Goal: Information Seeking & Learning: Learn about a topic

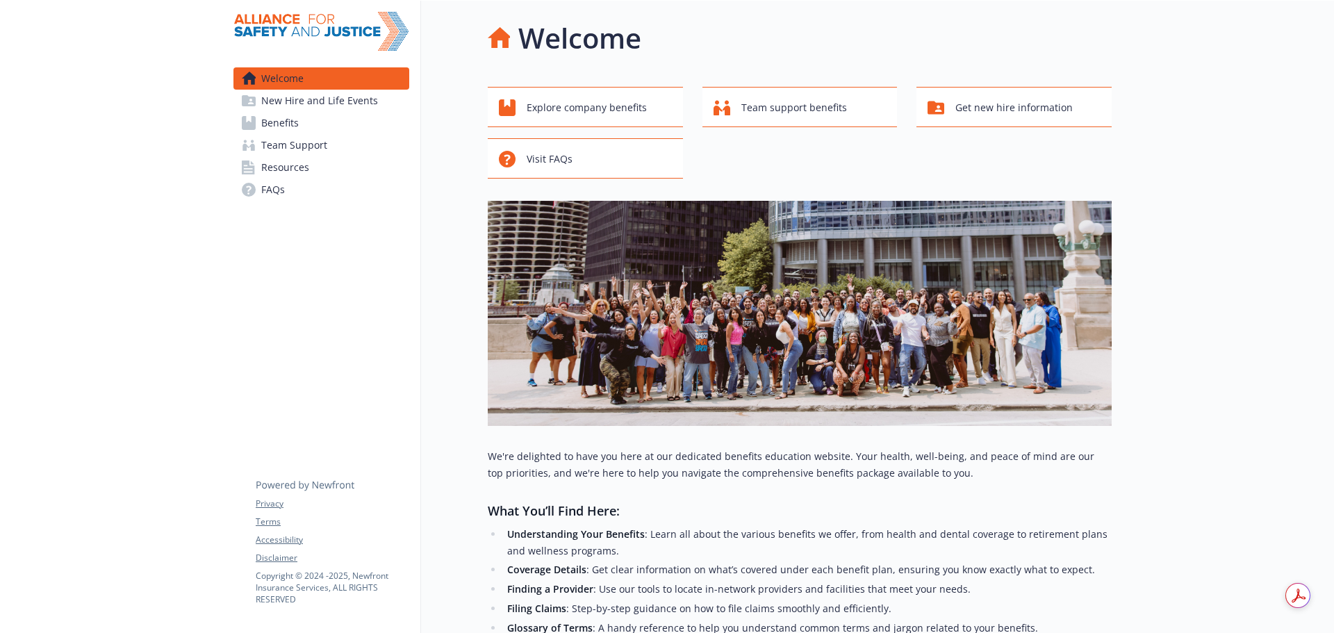
click at [293, 124] on span "Benefits" at bounding box center [280, 123] width 38 height 22
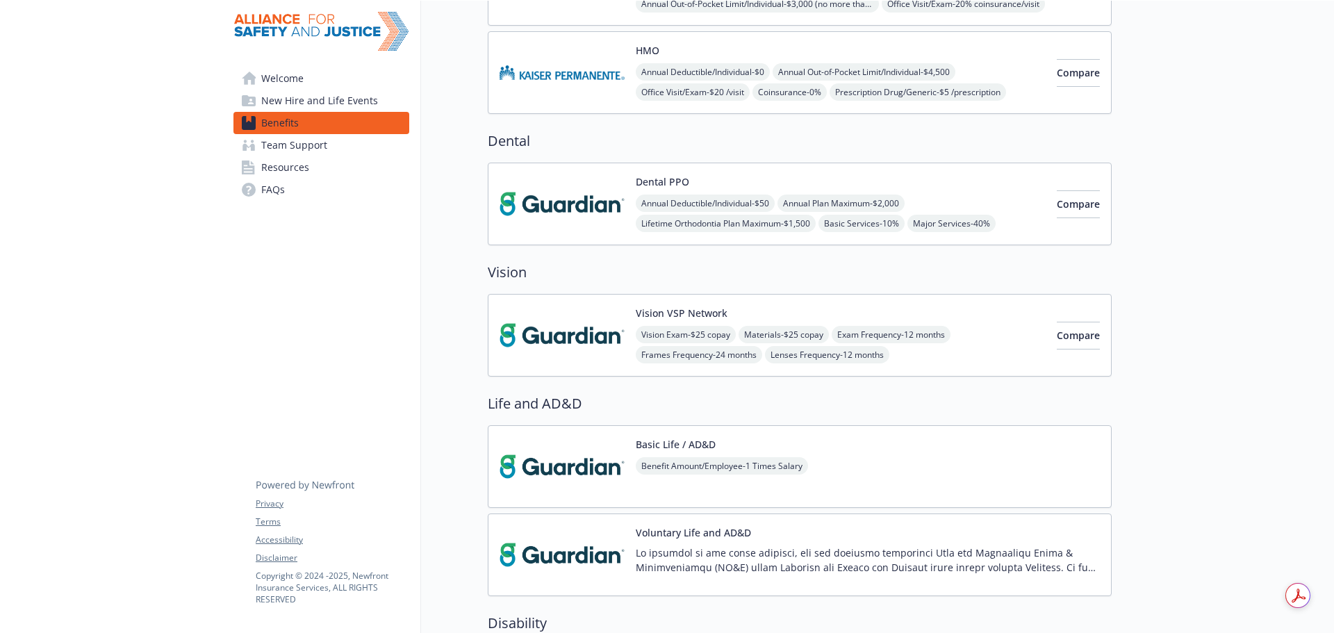
scroll to position [278, 0]
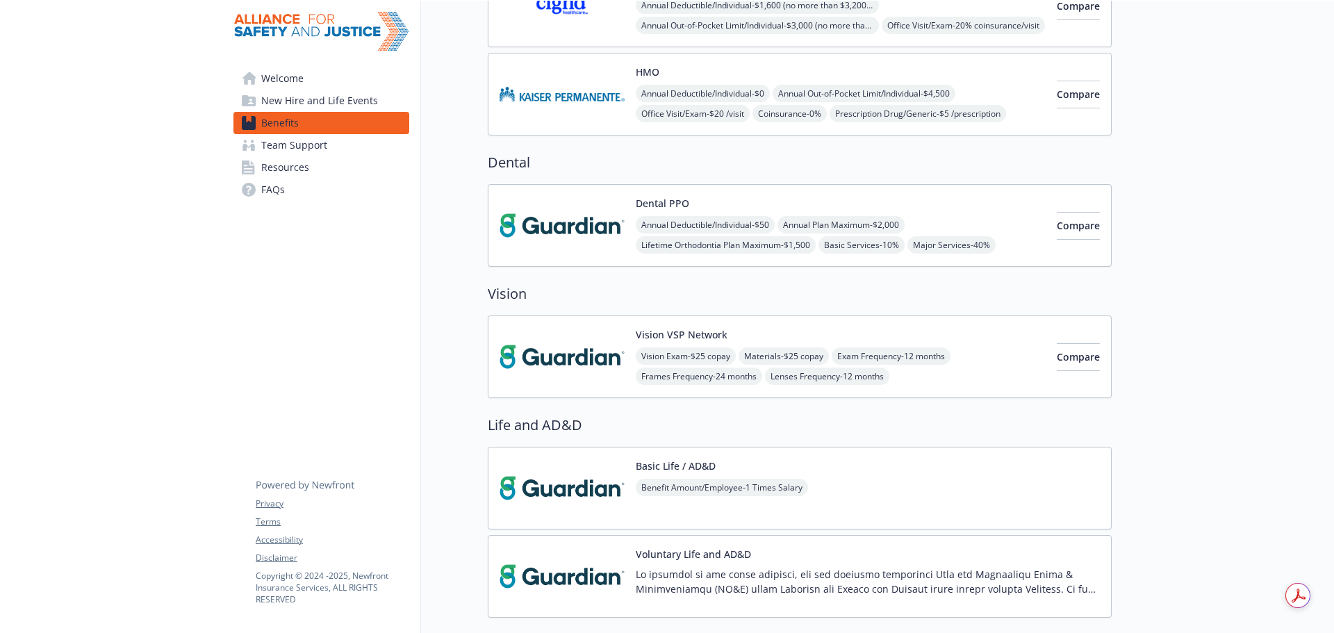
click at [588, 238] on img at bounding box center [562, 225] width 125 height 59
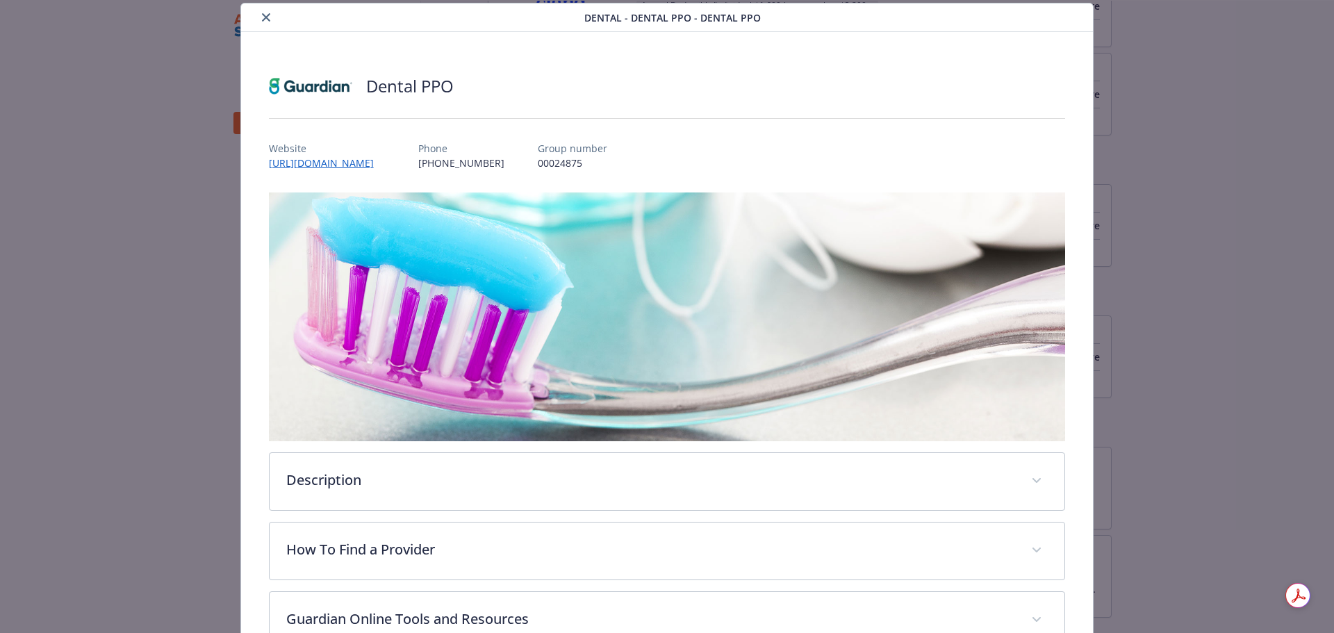
scroll to position [413, 0]
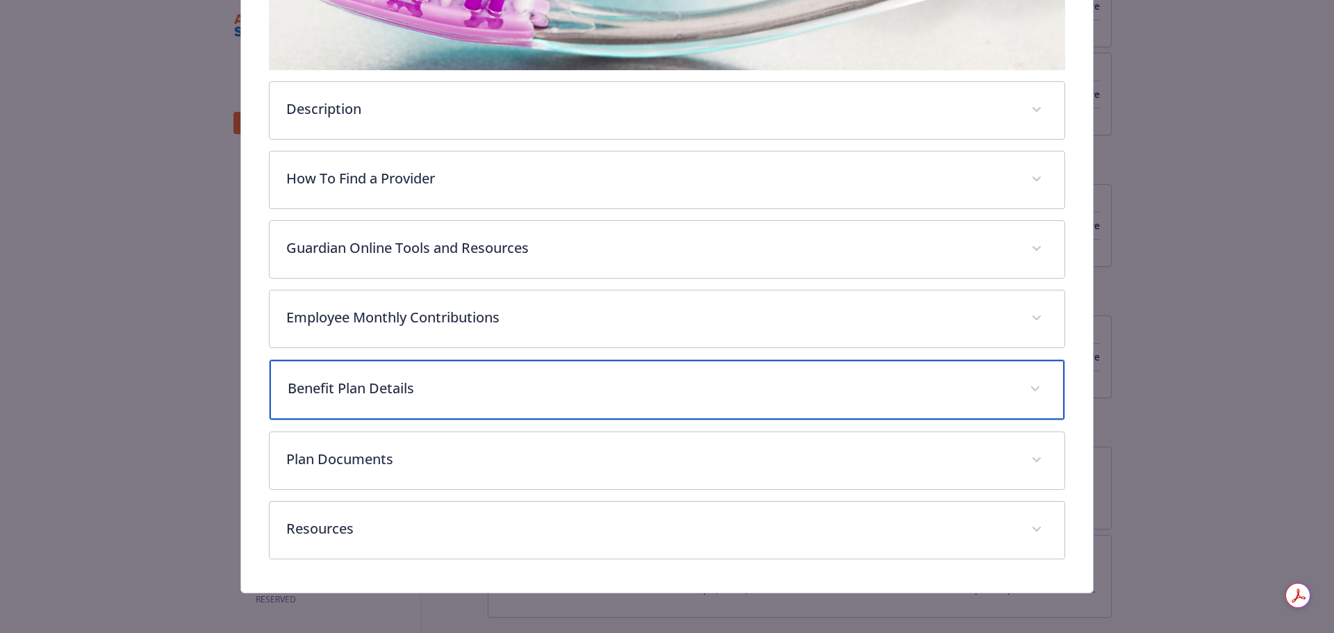
click at [473, 384] on p "Benefit Plan Details" at bounding box center [651, 388] width 726 height 21
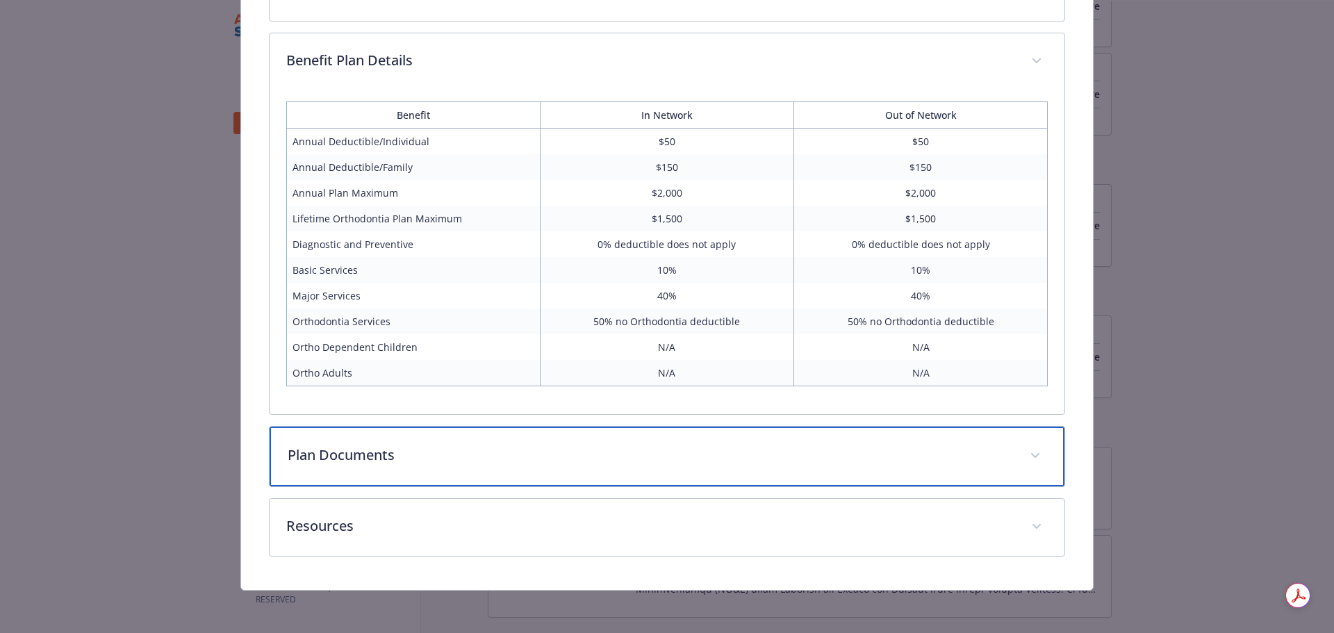
click at [423, 446] on p "Plan Documents" at bounding box center [651, 455] width 726 height 21
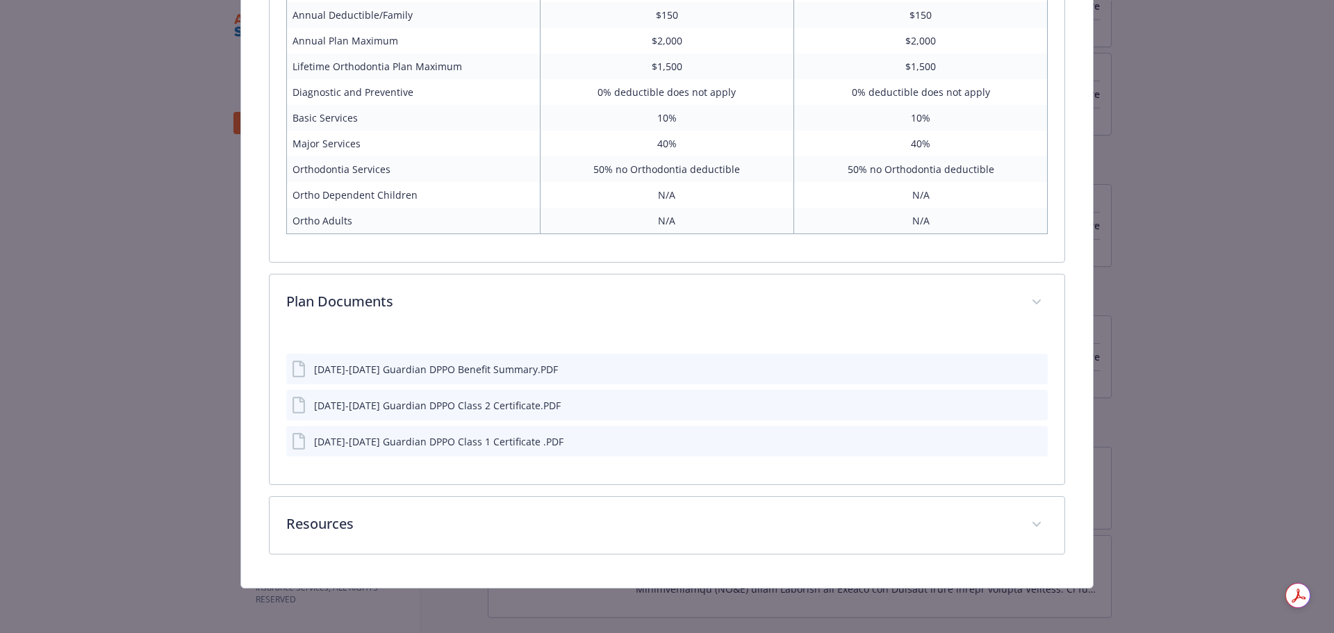
scroll to position [889, 0]
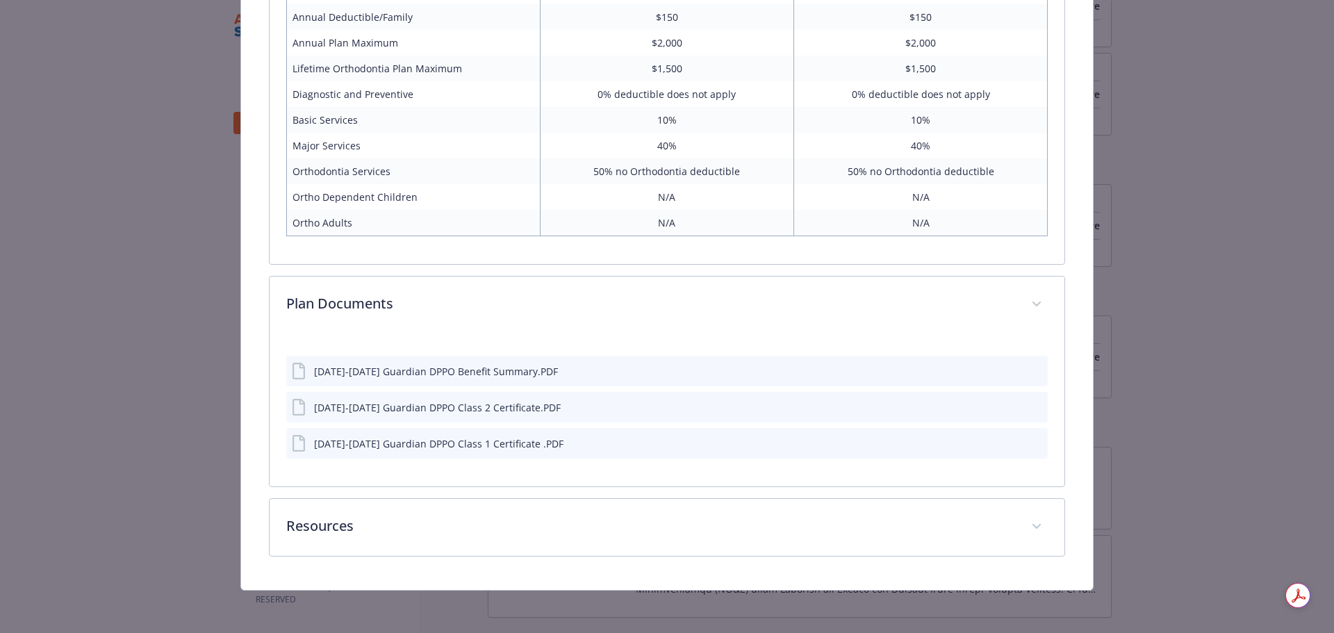
click at [1028, 368] on icon "preview file" at bounding box center [1034, 371] width 13 height 10
